Goal: Information Seeking & Learning: Find contact information

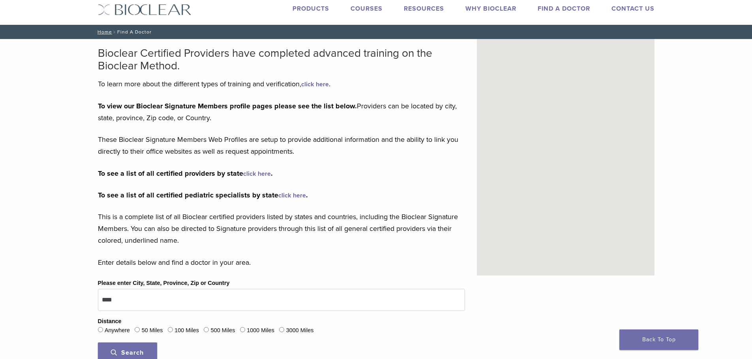
scroll to position [39, 0]
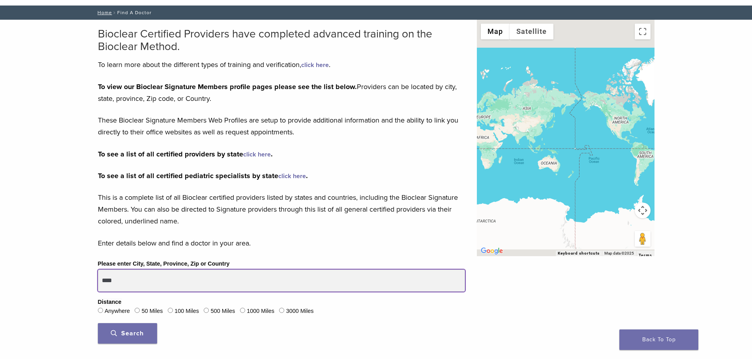
click at [229, 283] on input "****" at bounding box center [281, 281] width 367 height 22
type input "****"
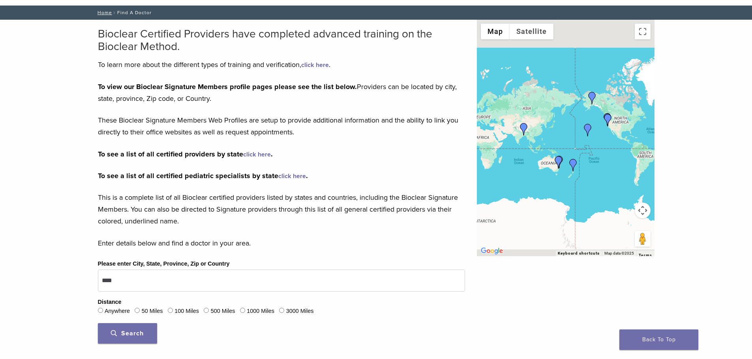
click at [120, 347] on div "Please enter City, State, Province, Zip or Country **** Distance Anywhere 50 Mi…" at bounding box center [281, 304] width 379 height 91
click at [127, 338] on button "Search" at bounding box center [127, 333] width 59 height 21
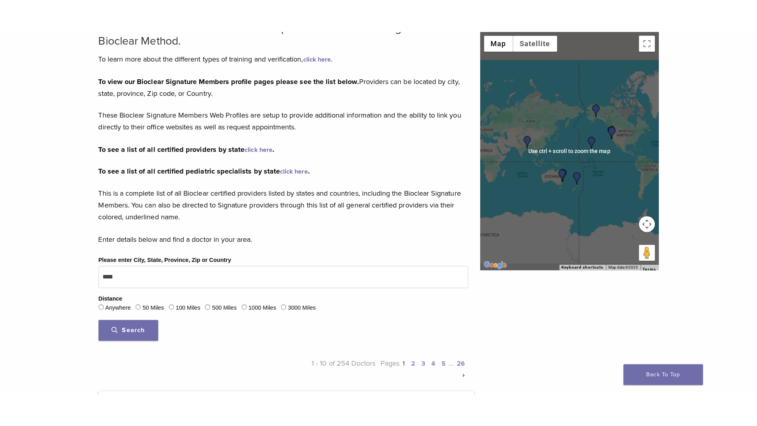
scroll to position [79, 0]
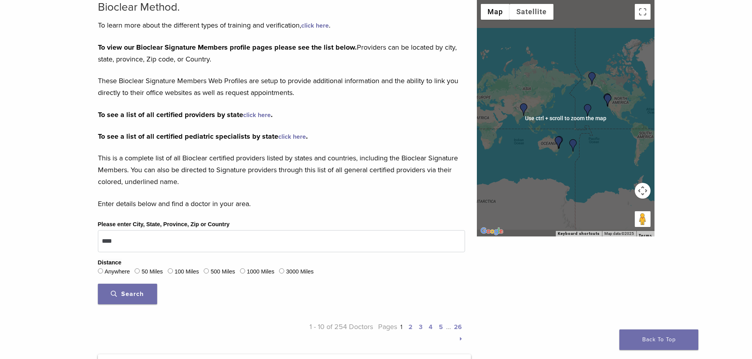
click at [554, 118] on div at bounding box center [566, 118] width 178 height 237
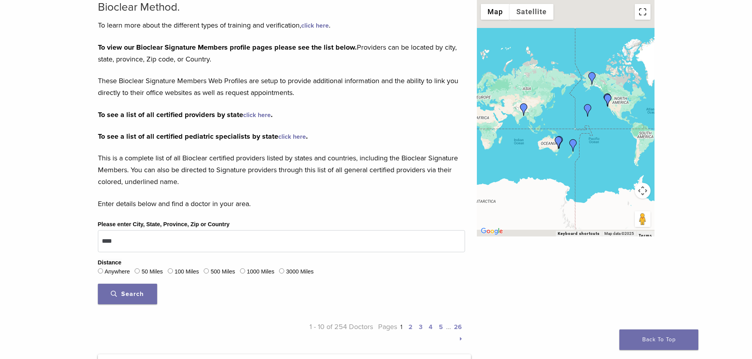
click at [641, 18] on button "Toggle fullscreen view" at bounding box center [642, 12] width 16 height 16
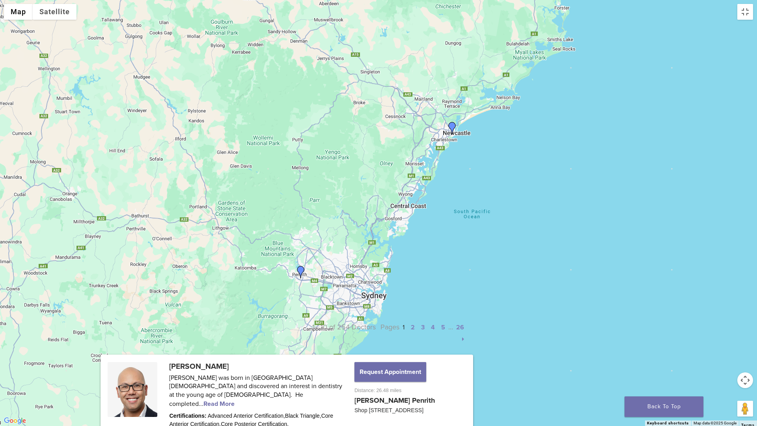
click at [454, 125] on img "Dr. Edward Boulton" at bounding box center [452, 128] width 13 height 13
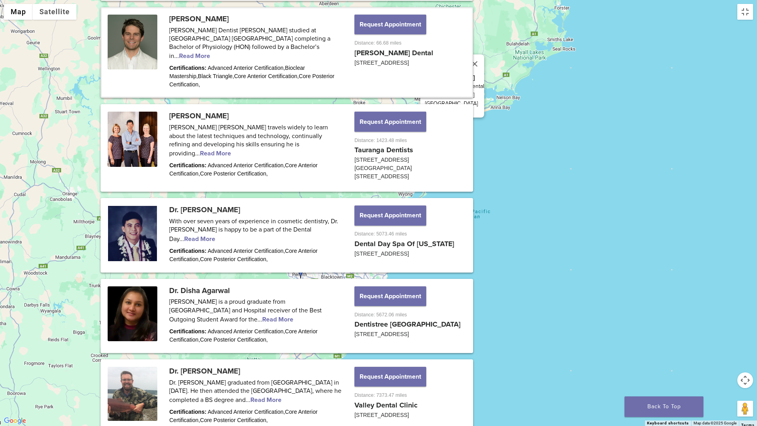
scroll to position [519, 0]
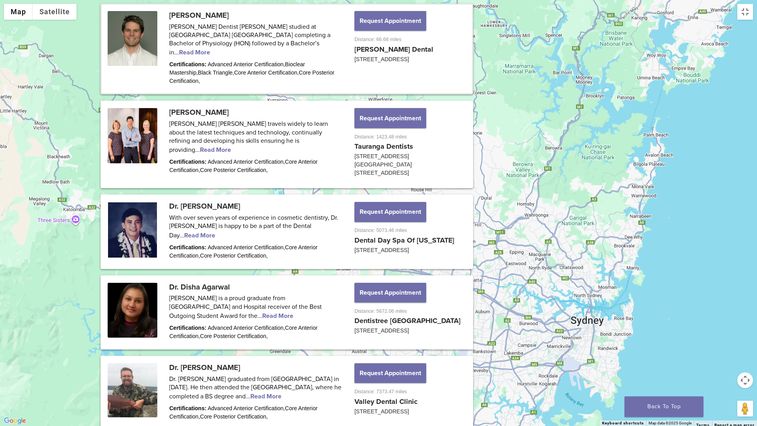
click at [294, 245] on img "Dr. Geoffrey Wan" at bounding box center [295, 245] width 13 height 13
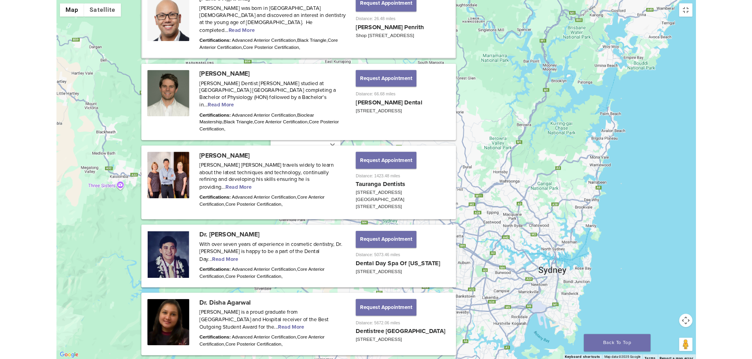
scroll to position [434, 0]
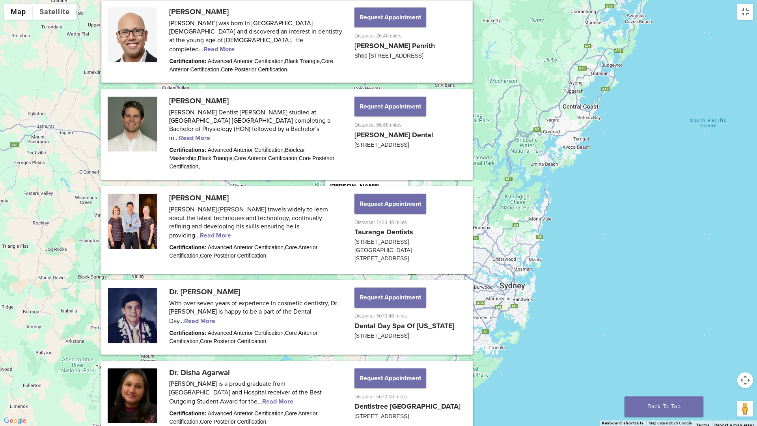
click at [350, 226] on link "View location" at bounding box center [351, 230] width 43 height 8
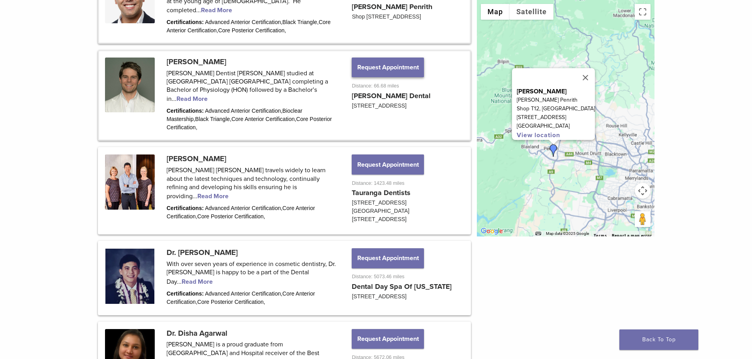
scroll to position [355, 0]
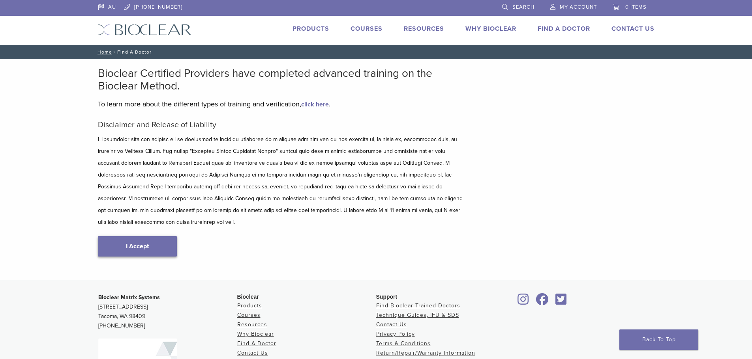
click at [153, 236] on link "I Accept" at bounding box center [137, 246] width 79 height 21
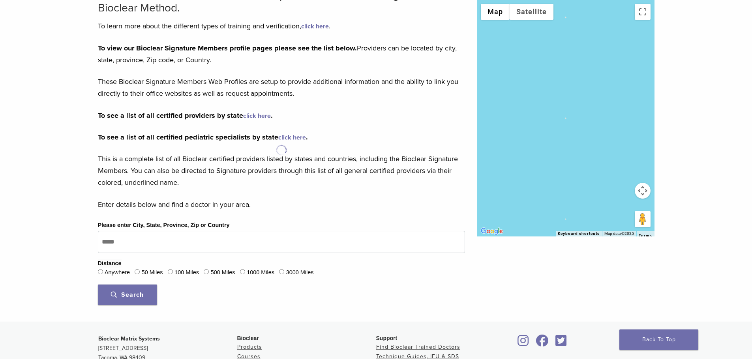
scroll to position [79, 0]
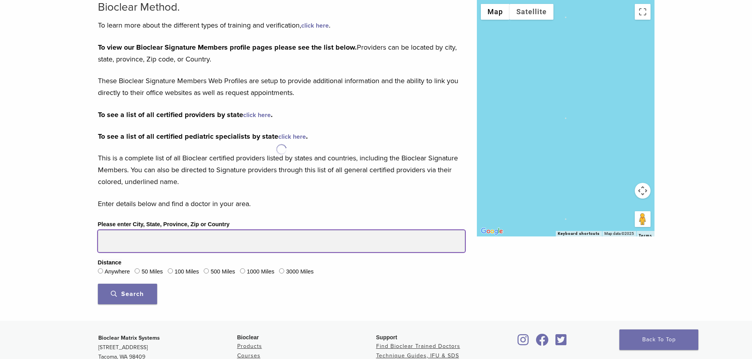
click at [152, 236] on input "Please enter City, State, Province, Zip or Country" at bounding box center [281, 241] width 367 height 22
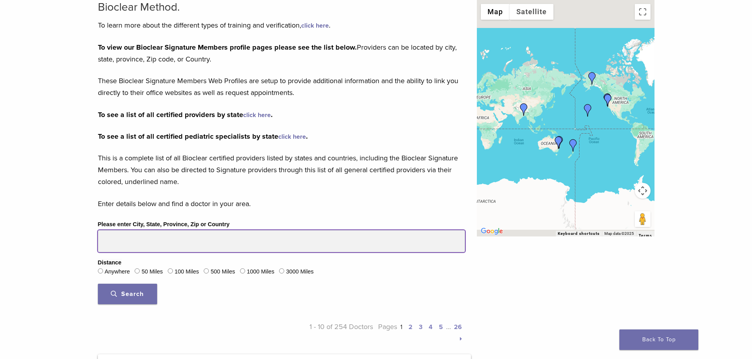
click at [148, 241] on input "Please enter City, State, Province, Zip or Country" at bounding box center [281, 241] width 367 height 22
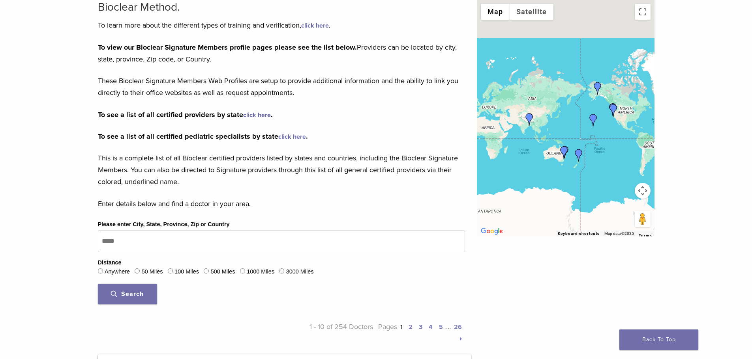
drag, startPoint x: 537, startPoint y: 114, endPoint x: 543, endPoint y: 124, distance: 12.0
click at [543, 124] on div at bounding box center [566, 118] width 178 height 237
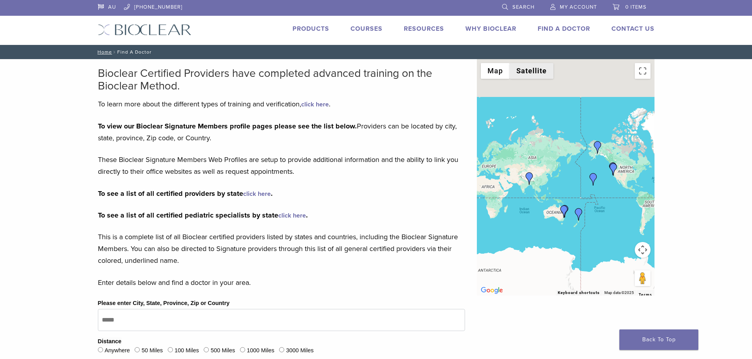
click at [512, 69] on button "Satellite" at bounding box center [531, 71] width 44 height 16
click at [507, 71] on button "Map" at bounding box center [495, 71] width 29 height 16
click at [540, 215] on div at bounding box center [566, 177] width 178 height 237
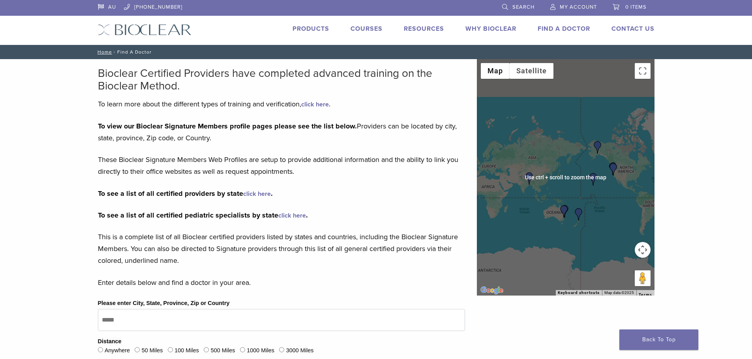
click at [574, 211] on img "kevin tims" at bounding box center [578, 214] width 13 height 13
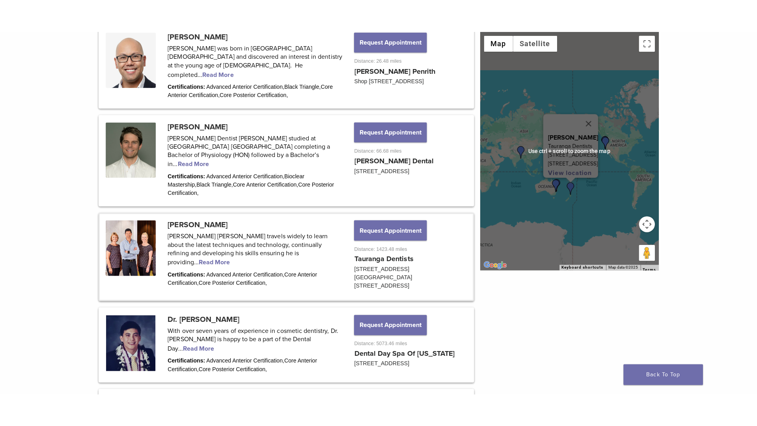
scroll to position [402, 0]
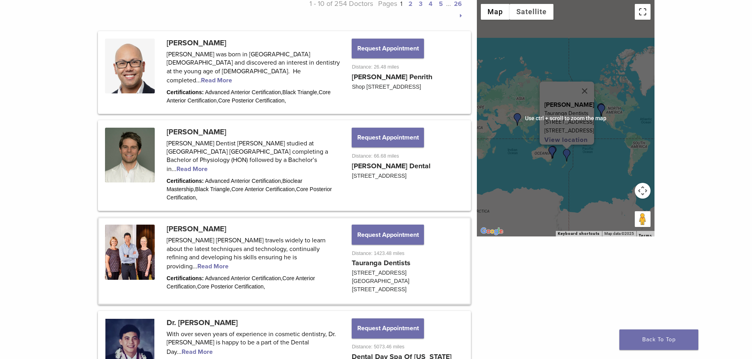
click at [649, 9] on button "Toggle fullscreen view" at bounding box center [642, 12] width 16 height 16
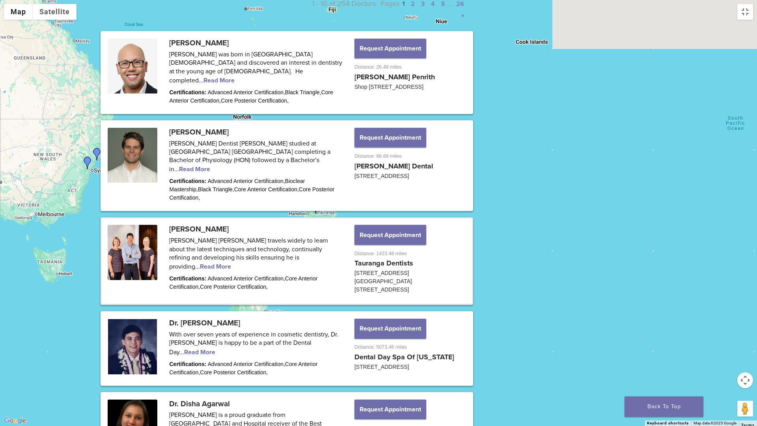
drag, startPoint x: 317, startPoint y: 239, endPoint x: 406, endPoint y: 300, distance: 107.7
click at [406, 301] on div "kevin tims Tauranga Dentists 850 Cameron Road Level 1, Suite 6, PO Pox 1064 Tau…" at bounding box center [378, 213] width 757 height 426
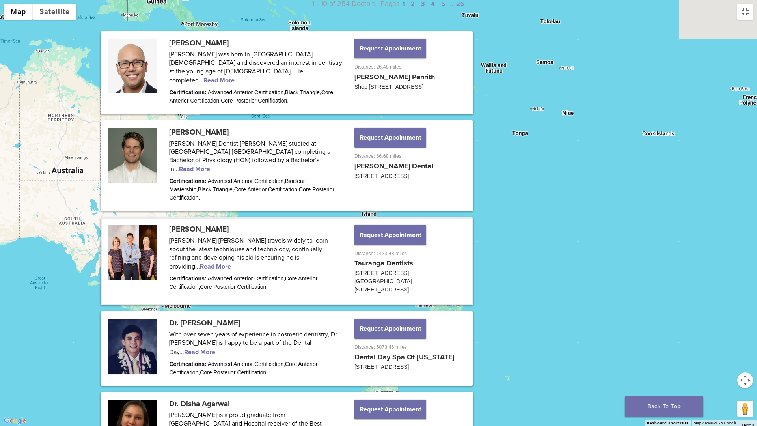
drag, startPoint x: 236, startPoint y: 236, endPoint x: 309, endPoint y: 278, distance: 84.1
click at [310, 284] on div "kevin tims Tauranga Dentists 850 Cameron Road Level 1, Suite 6, PO Pox 1064 Tau…" at bounding box center [378, 213] width 757 height 426
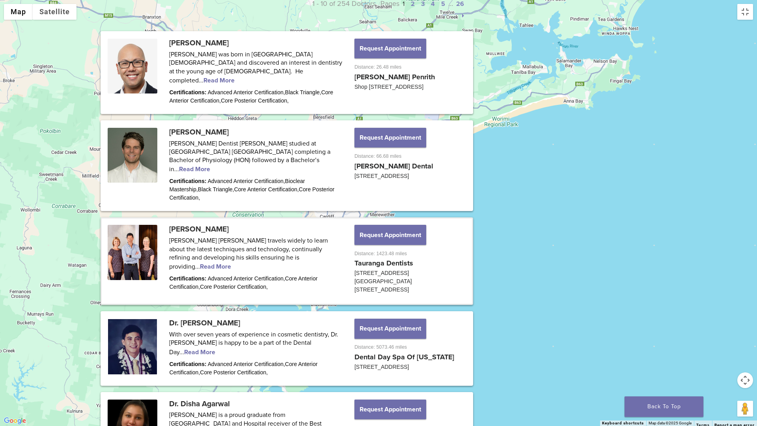
click at [380, 205] on img "Dr. Edward Boulton" at bounding box center [381, 203] width 13 height 13
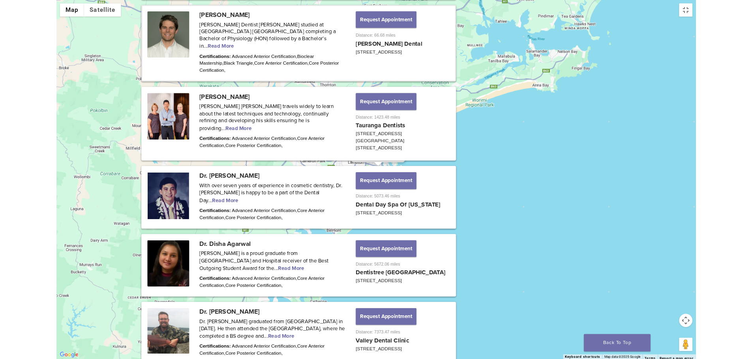
scroll to position [519, 0]
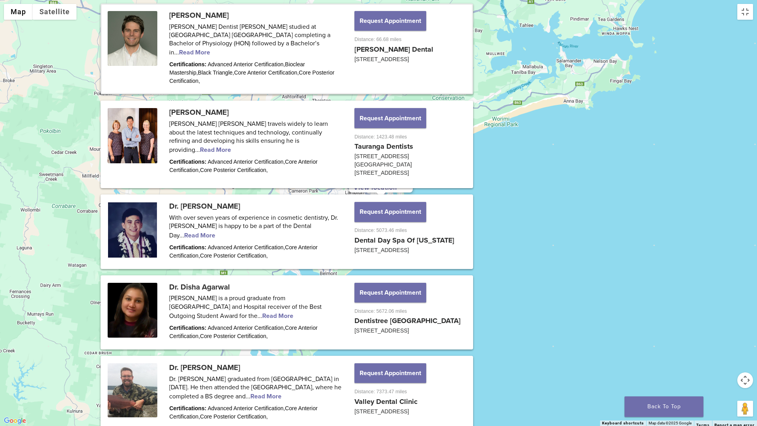
click at [382, 185] on link "View location" at bounding box center [375, 188] width 43 height 8
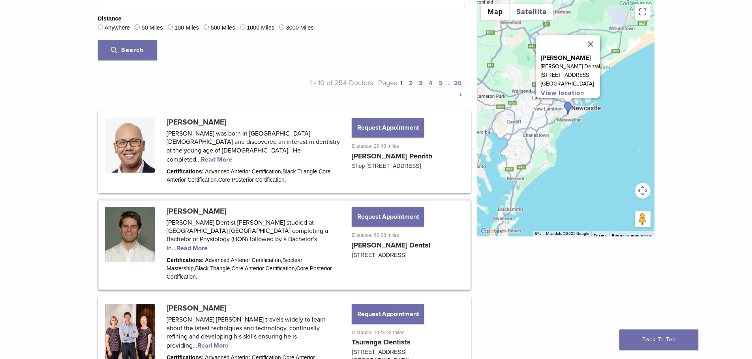
scroll to position [322, 0]
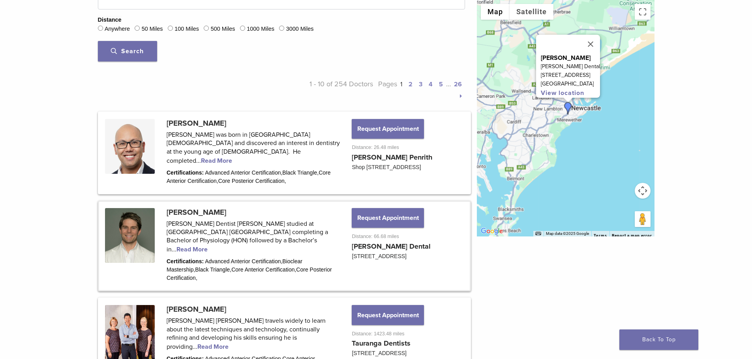
click at [253, 237] on link at bounding box center [284, 246] width 370 height 89
click at [226, 148] on link at bounding box center [284, 153] width 370 height 80
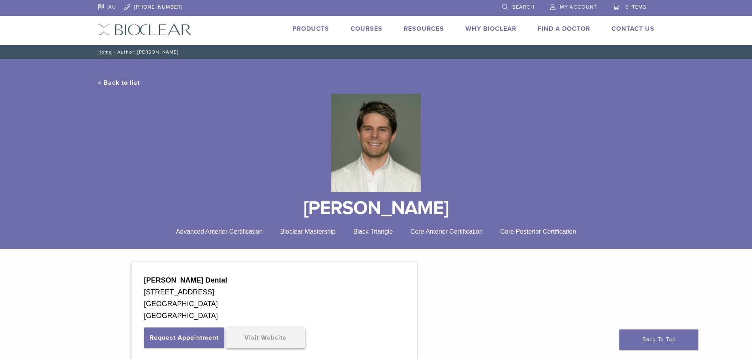
click at [273, 337] on link "Visit Website" at bounding box center [265, 338] width 79 height 21
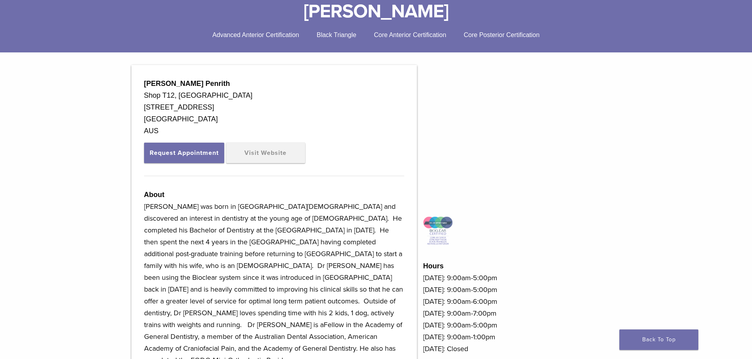
scroll to position [197, 0]
drag, startPoint x: 295, startPoint y: 292, endPoint x: 389, endPoint y: 293, distance: 93.9
click at [389, 293] on span "[PERSON_NAME] was born in [GEOGRAPHIC_DATA][DEMOGRAPHIC_DATA] and discovered an…" at bounding box center [273, 265] width 259 height 127
click at [329, 297] on span "[PERSON_NAME] was born in [GEOGRAPHIC_DATA][DEMOGRAPHIC_DATA] and discovered an…" at bounding box center [273, 265] width 259 height 127
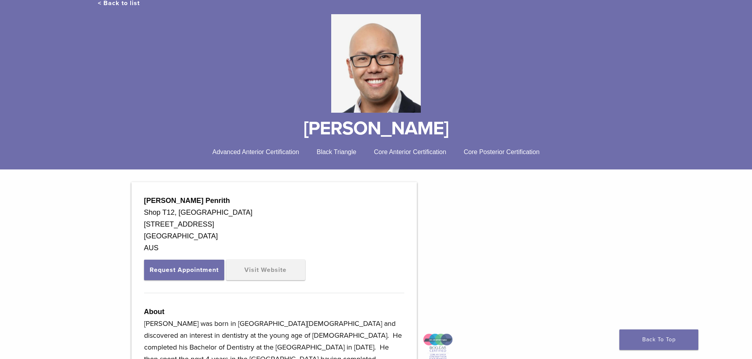
scroll to position [79, 0]
